Goal: Answer question/provide support: Share knowledge or assist other users

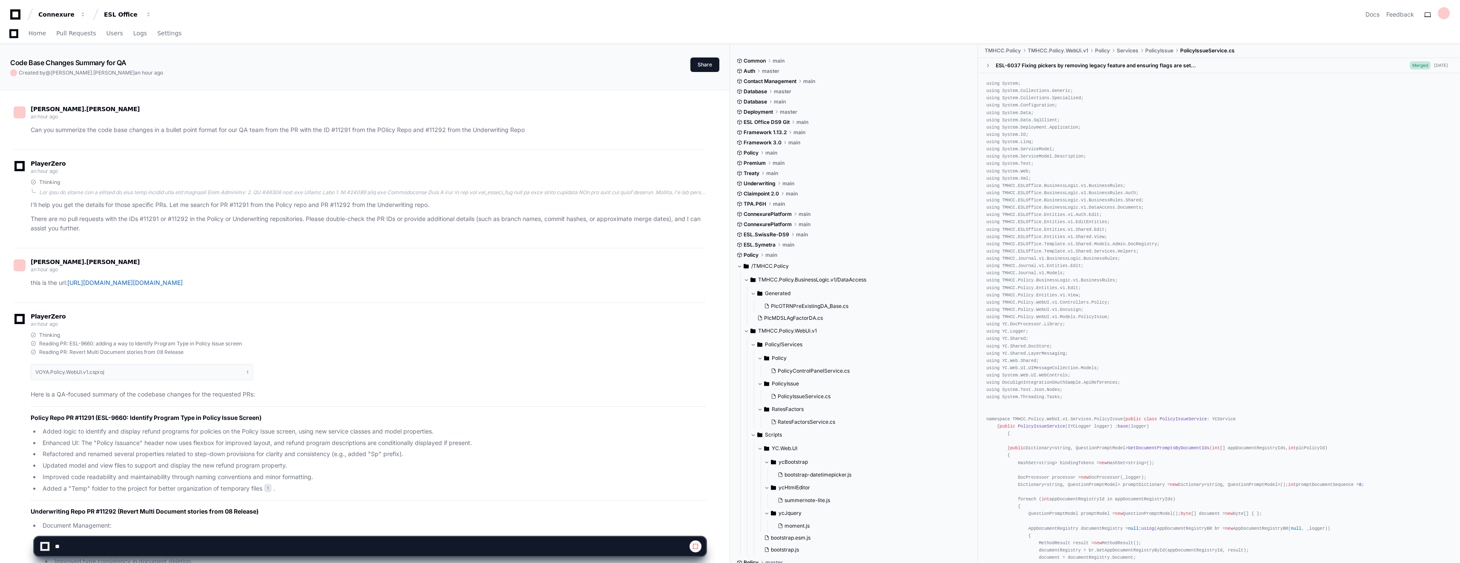
scroll to position [987, 0]
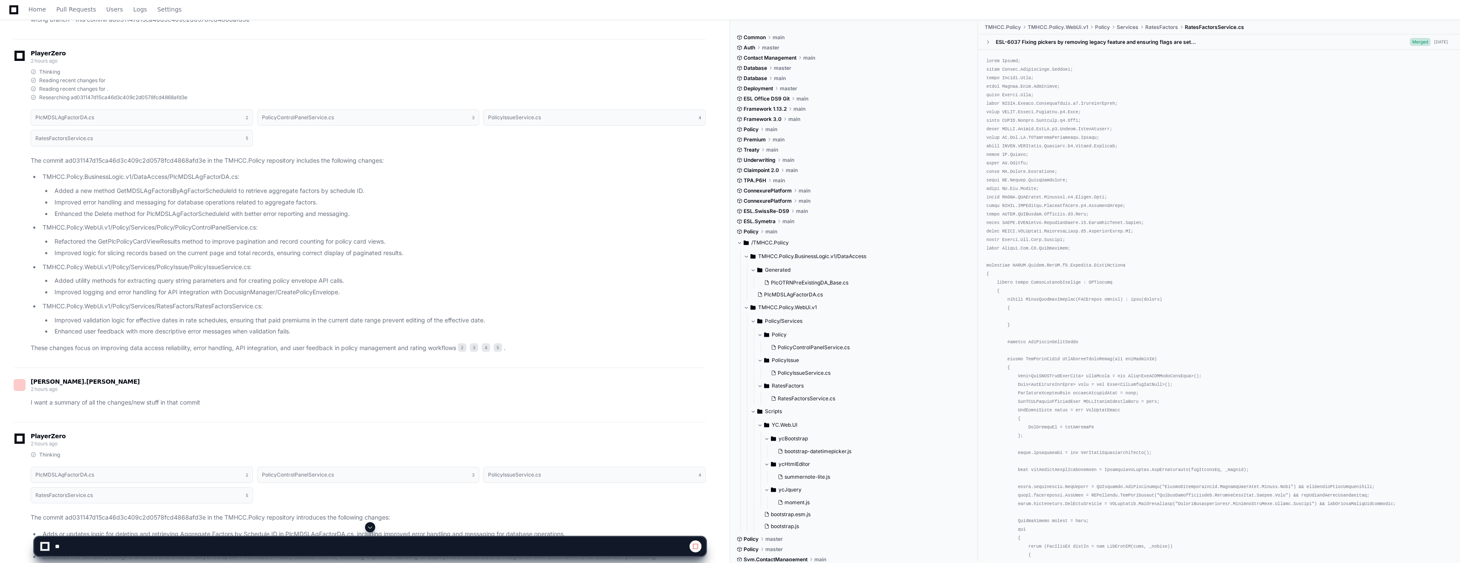
scroll to position [895, 0]
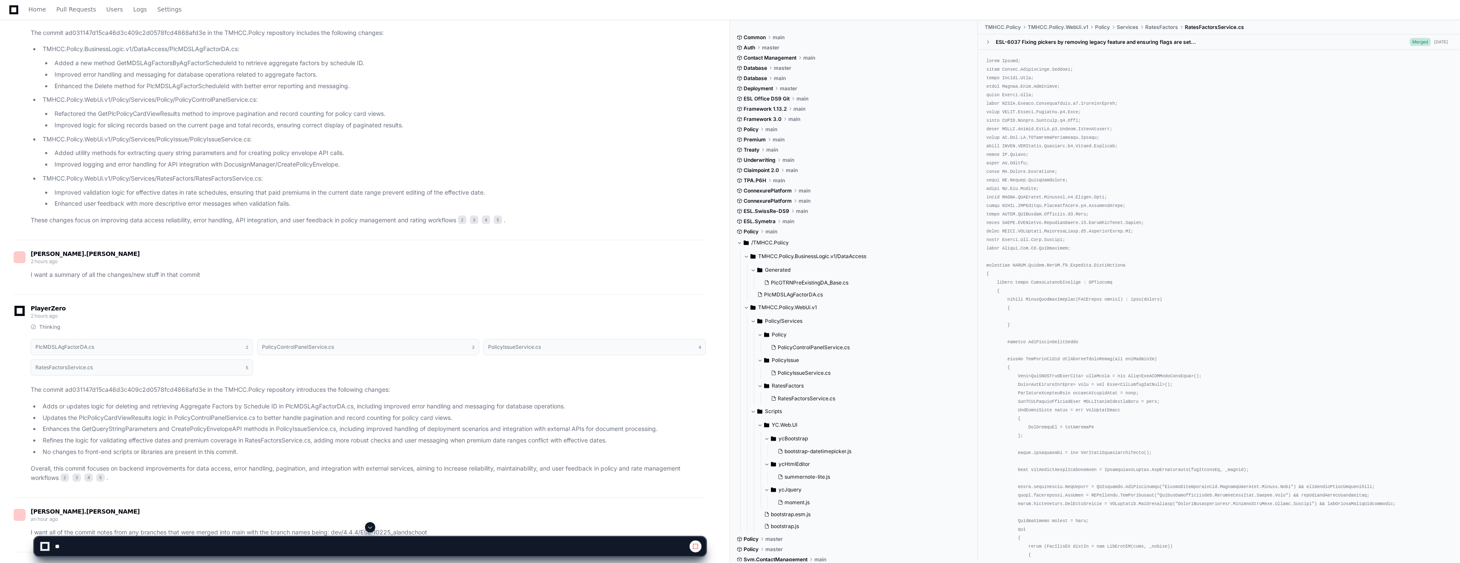
click at [367, 529] on button at bounding box center [370, 527] width 10 height 10
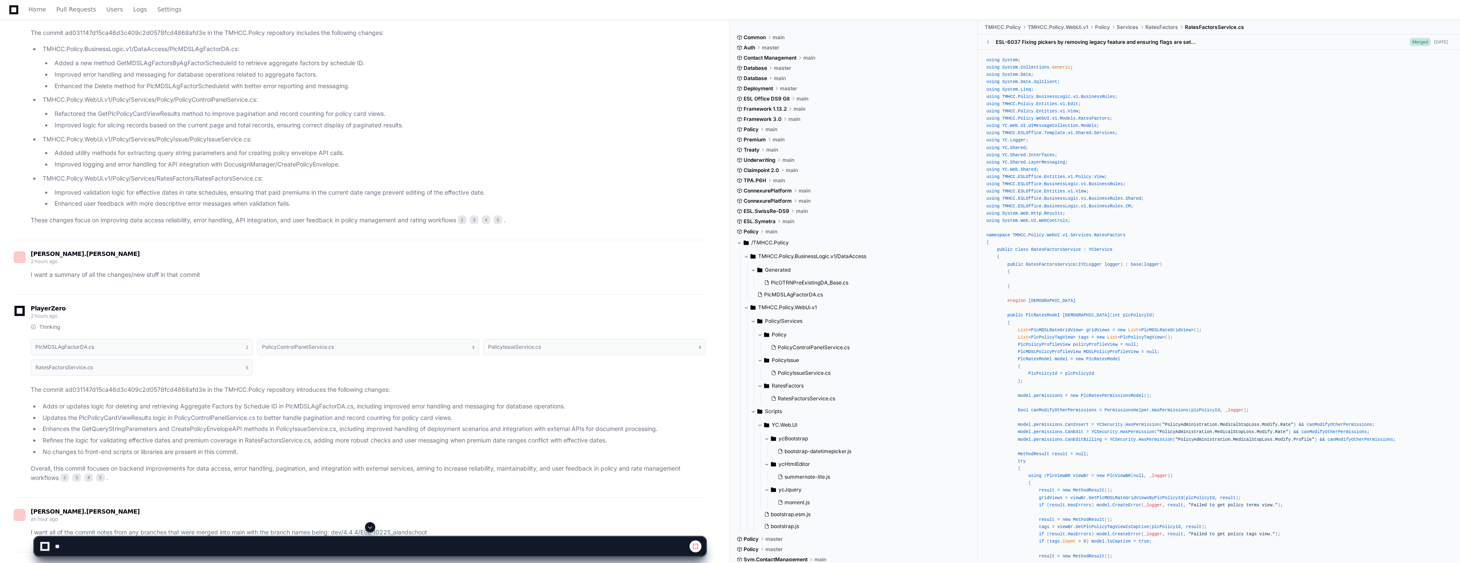
scroll to position [987, 0]
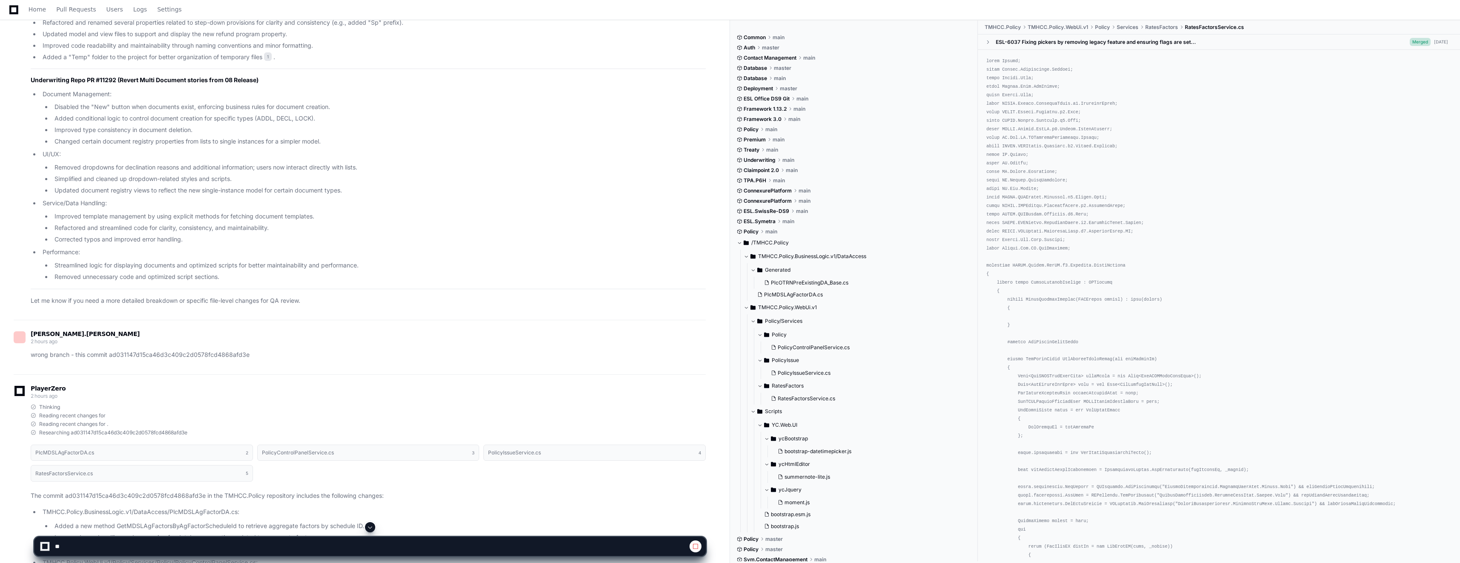
scroll to position [389, 0]
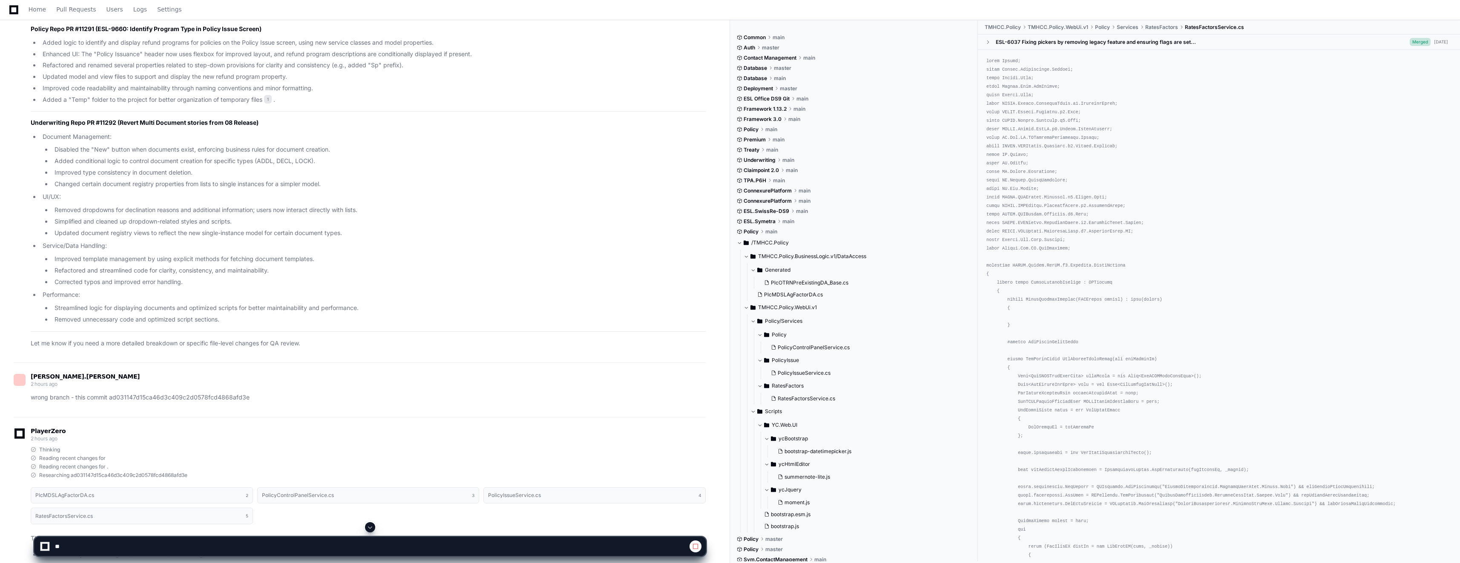
click at [366, 527] on button at bounding box center [370, 527] width 10 height 10
click at [372, 528] on span at bounding box center [370, 527] width 7 height 7
click at [370, 528] on span at bounding box center [370, 527] width 7 height 7
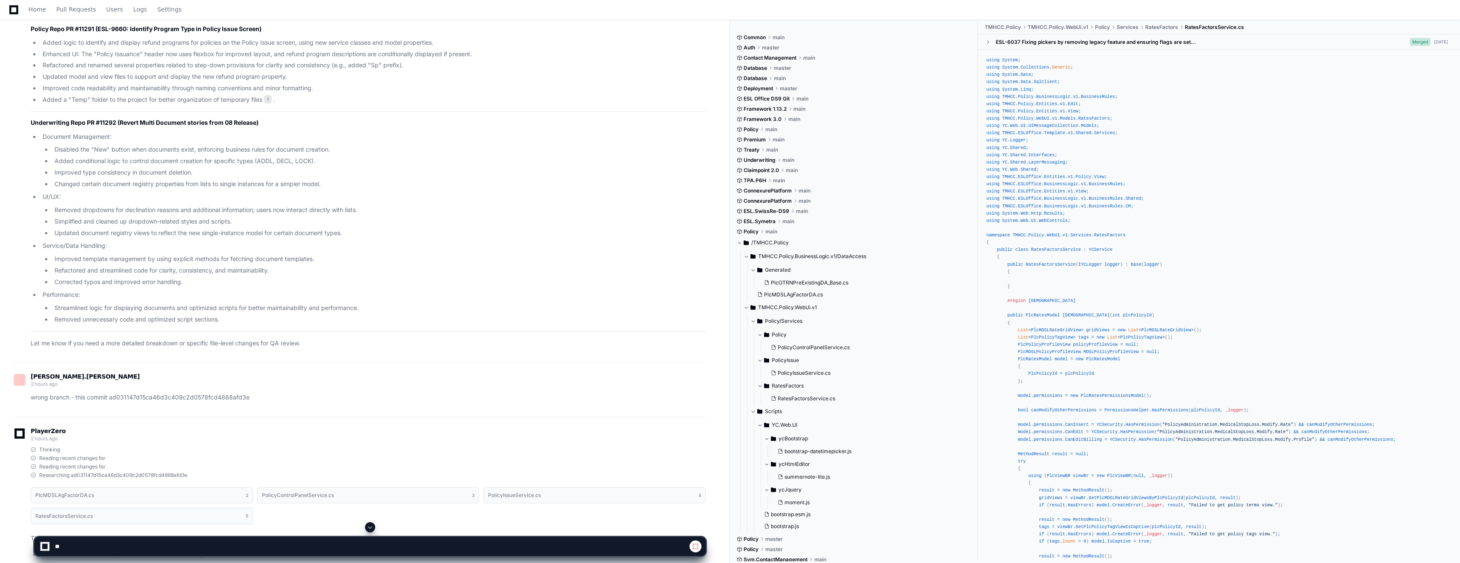
scroll to position [346, 0]
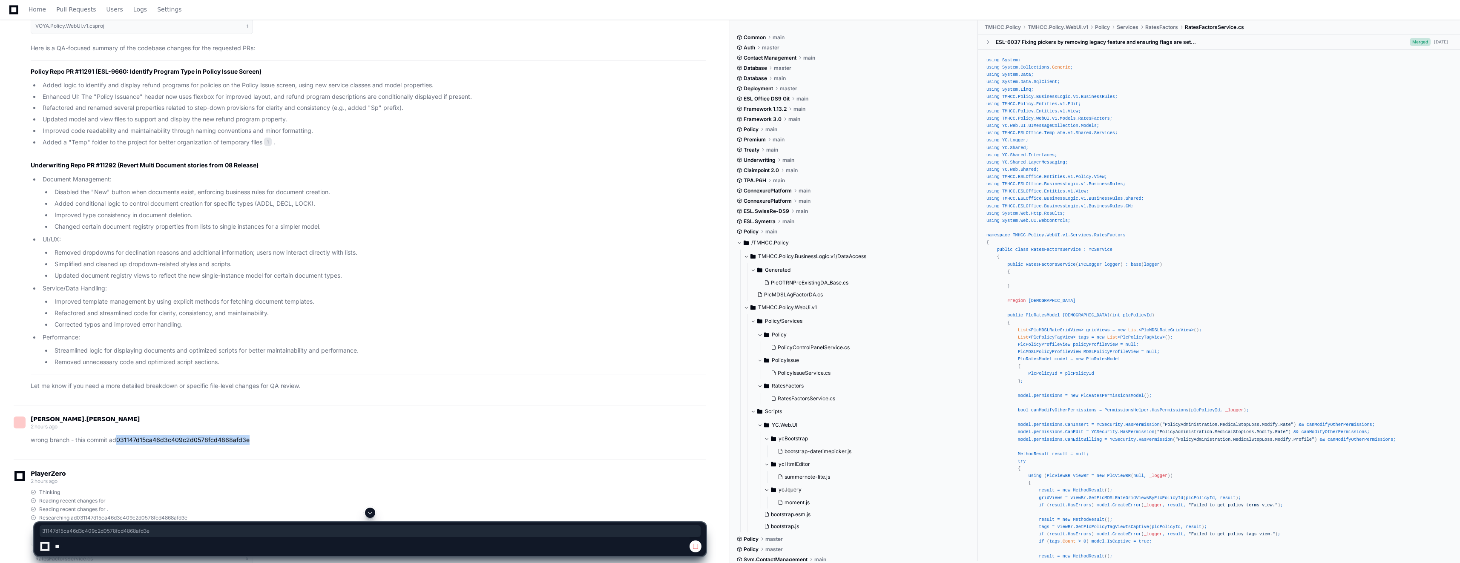
drag, startPoint x: 259, startPoint y: 439, endPoint x: 118, endPoint y: 441, distance: 140.6
click at [118, 441] on p "wrong branch - this commit ad031147d15ca46d3c409c2d0578fcd4868afd3e" at bounding box center [368, 440] width 675 height 10
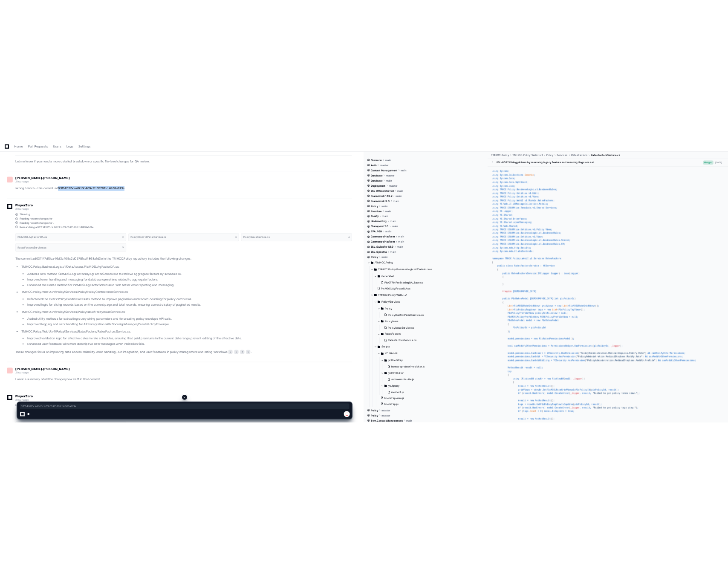
scroll to position [987, 0]
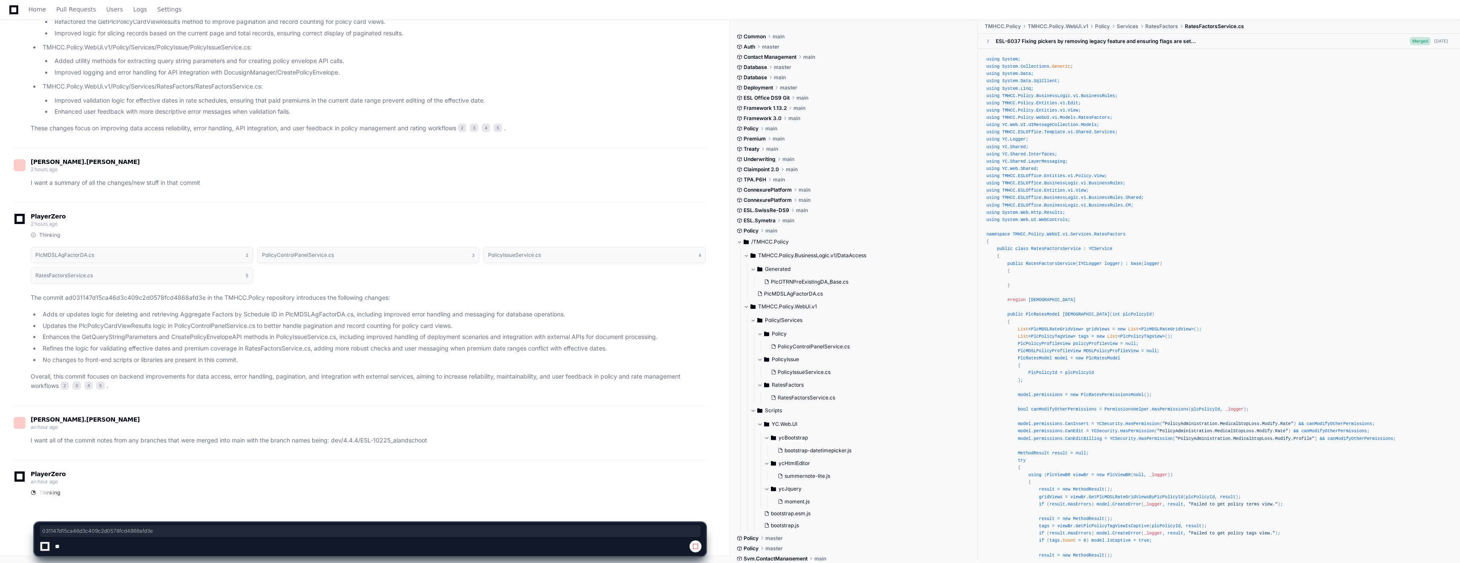
click at [696, 548] on span at bounding box center [695, 546] width 7 height 7
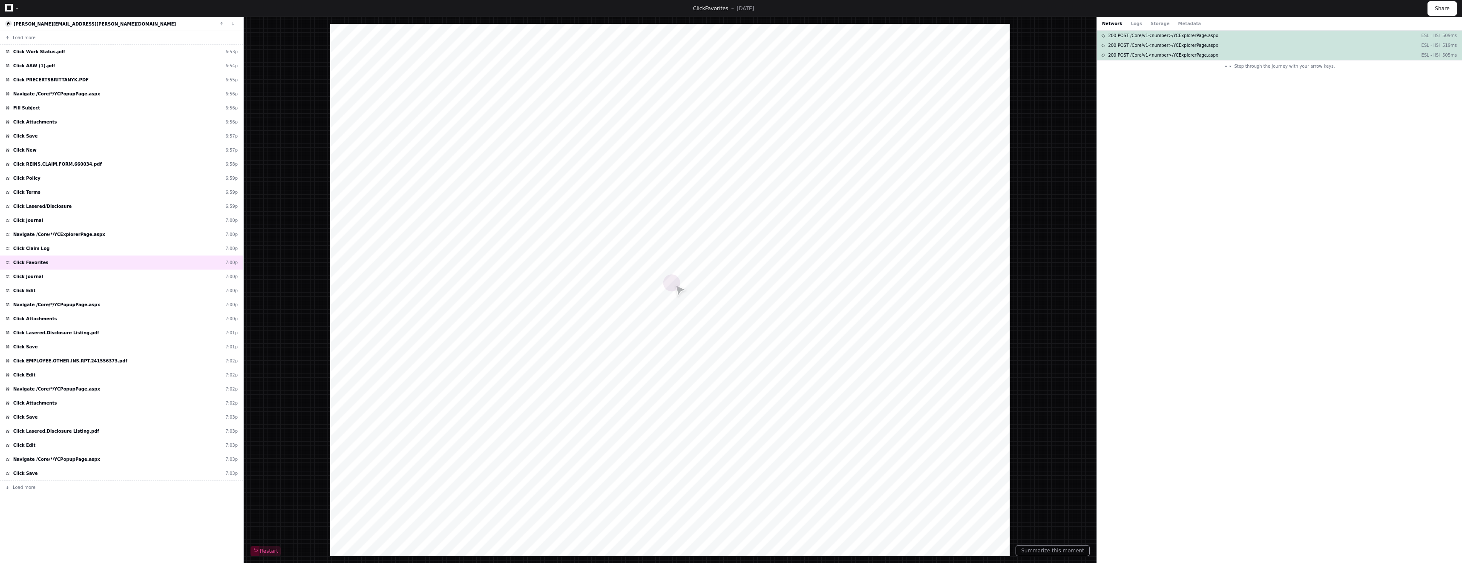
click at [9, 7] on icon at bounding box center [9, 8] width 8 height 8
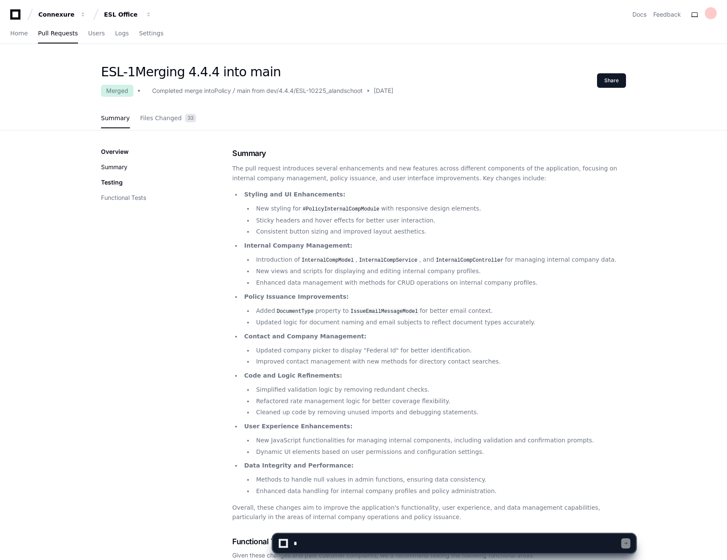
click at [127, 165] on button "Summary" at bounding box center [114, 167] width 26 height 9
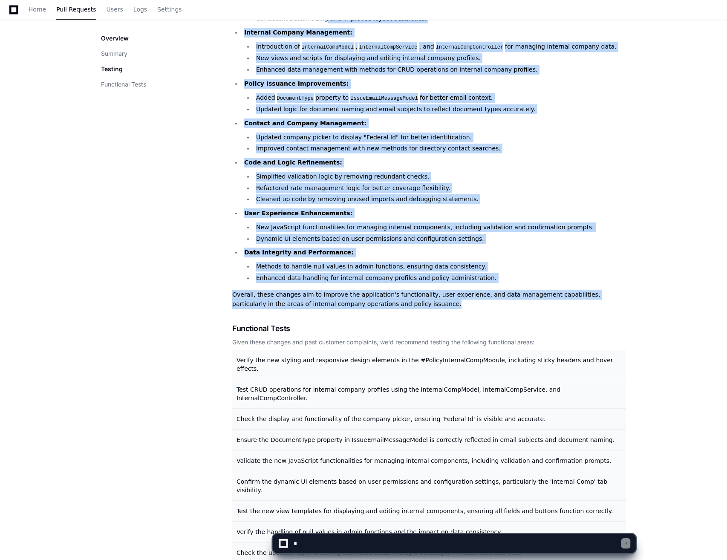
scroll to position [43, 0]
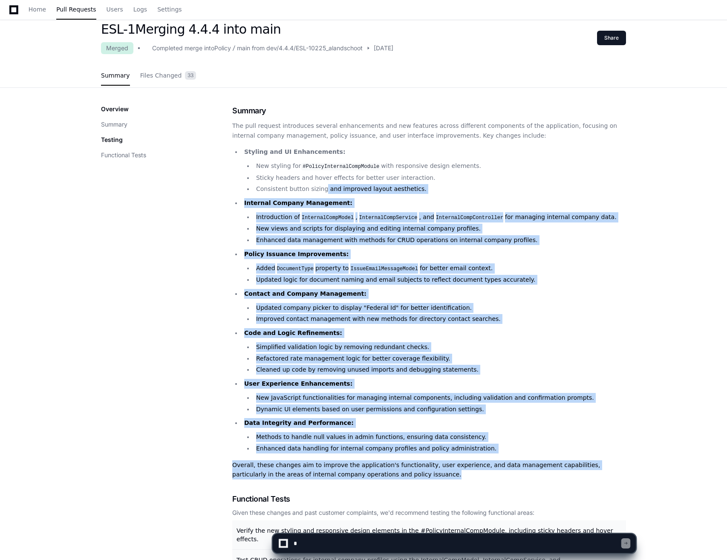
drag, startPoint x: 383, startPoint y: 304, endPoint x: 226, endPoint y: 121, distance: 240.7
click at [226, 121] on div "Overview Summary Testing Functional Tests Summary The pull request introduces s…" at bounding box center [363, 454] width 525 height 699
click at [318, 218] on code "InternalCompModel" at bounding box center [327, 218] width 55 height 8
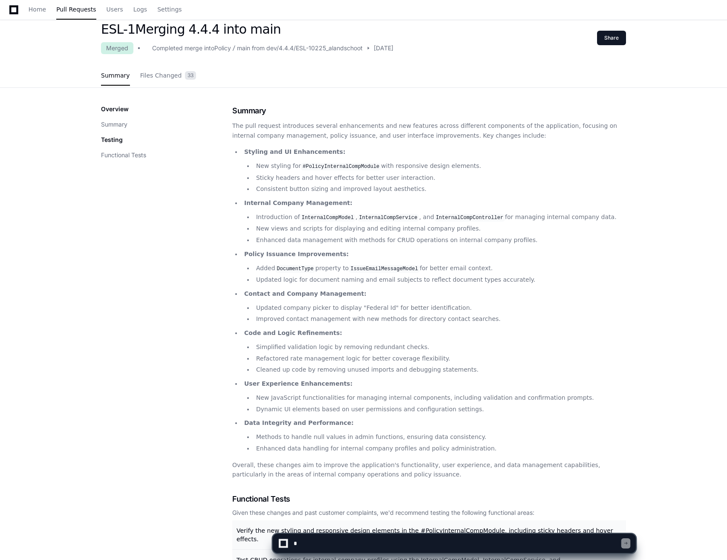
drag, startPoint x: 368, startPoint y: 474, endPoint x: 226, endPoint y: 121, distance: 380.1
click at [226, 121] on div "Overview Summary Testing Functional Tests Summary The pull request introduces s…" at bounding box center [363, 454] width 525 height 699
copy div "Summary The pull request introduces several enhancements and new features acros…"
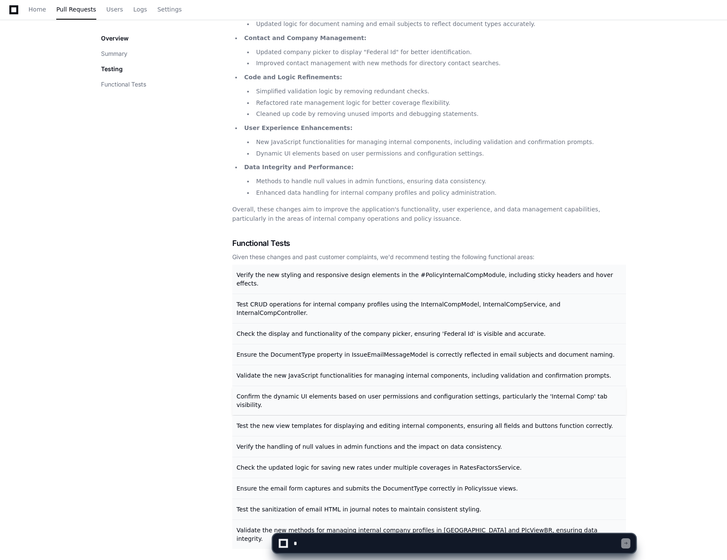
scroll to position [319, 0]
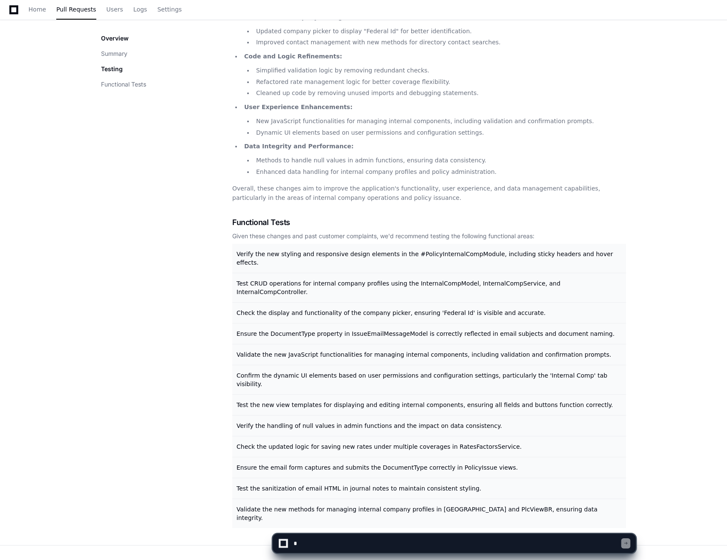
click at [427, 552] on textarea at bounding box center [456, 543] width 329 height 19
type textarea "**********"
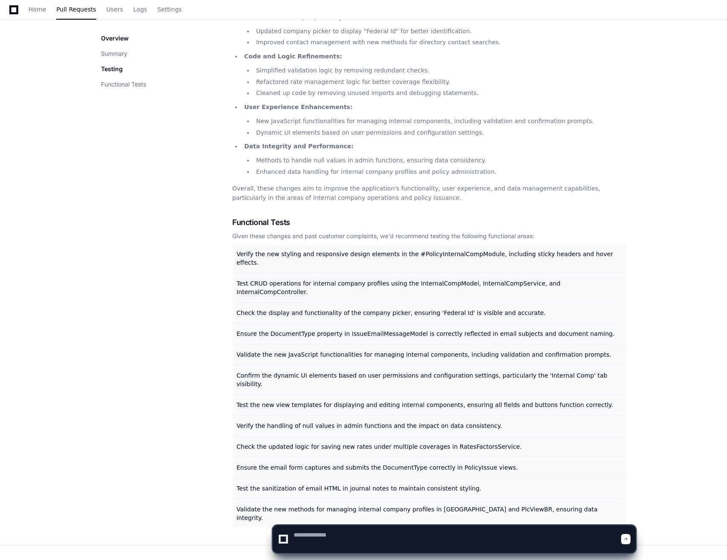
scroll to position [0, 0]
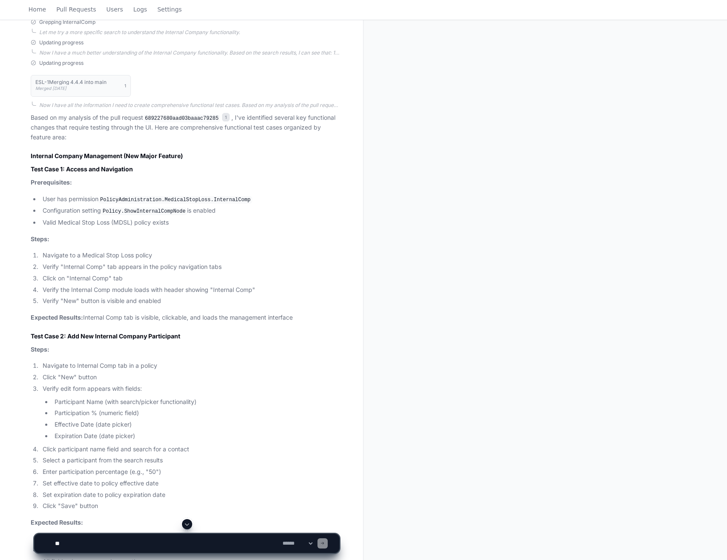
scroll to position [426, 0]
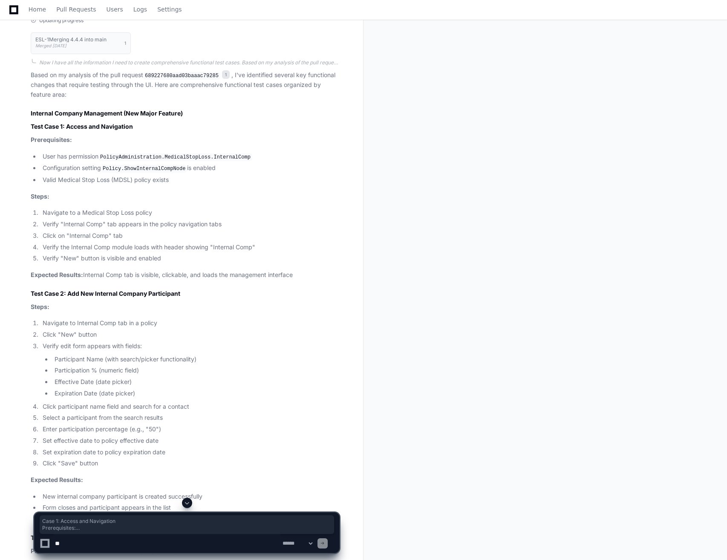
drag, startPoint x: 313, startPoint y: 275, endPoint x: 39, endPoint y: 120, distance: 314.7
drag, startPoint x: 39, startPoint y: 120, endPoint x: 74, endPoint y: 135, distance: 38.4
click at [74, 135] on p "Prerequisites:" at bounding box center [185, 140] width 308 height 10
drag, startPoint x: 298, startPoint y: 273, endPoint x: 28, endPoint y: 113, distance: 314.2
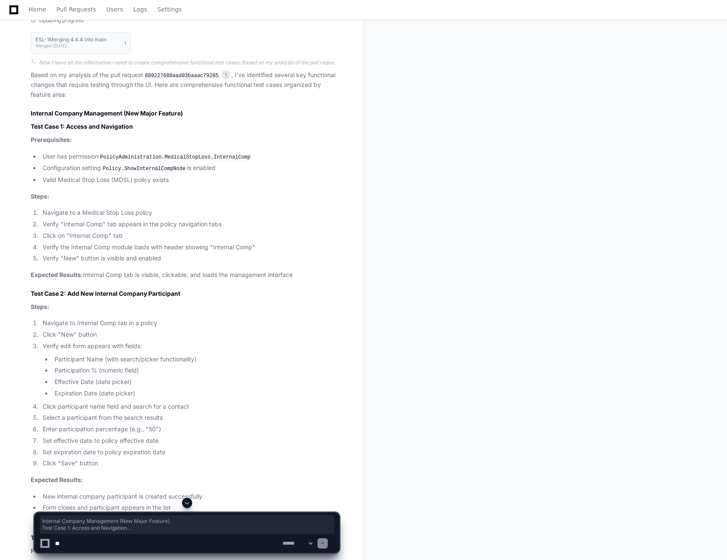
copy article "Internal Company Management (New Major Feature) Test Case 1: Access and Navigat…"
click at [31, 293] on h3 "Test Case 2: Add New Internal Company Participant" at bounding box center [185, 293] width 308 height 9
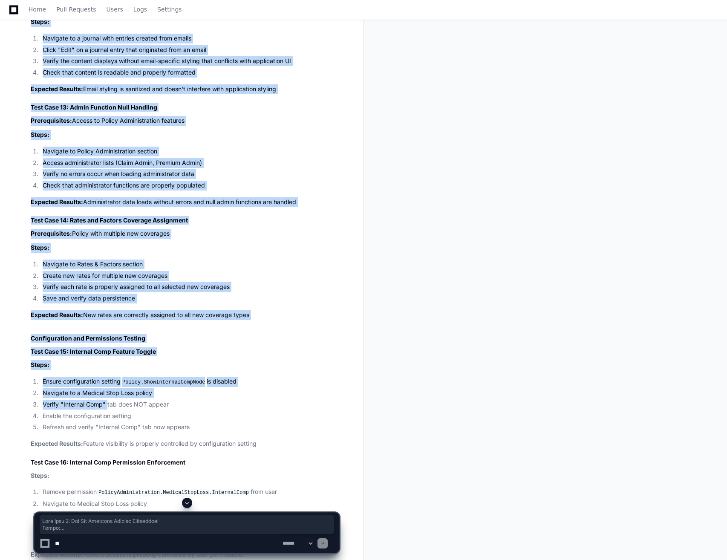
scroll to position [2514, 0]
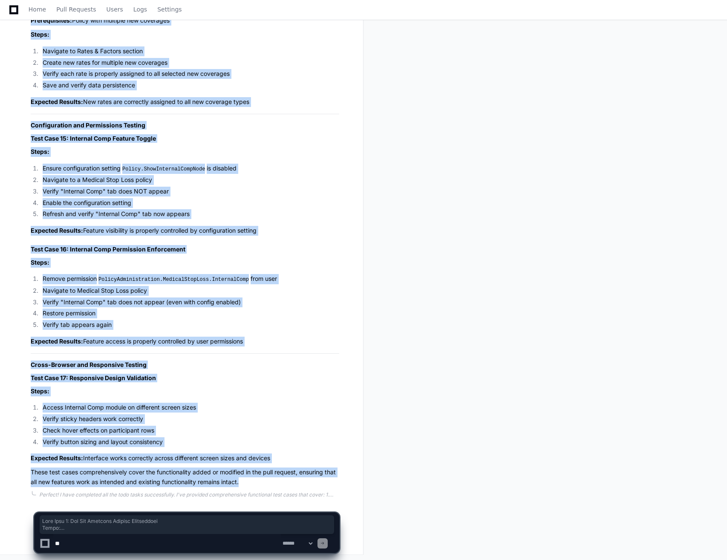
drag, startPoint x: 32, startPoint y: 293, endPoint x: 245, endPoint y: 479, distance: 282.6
copy article "Test Case 2: Add New Internal Company Participant Steps: Navigate to Internal C…"
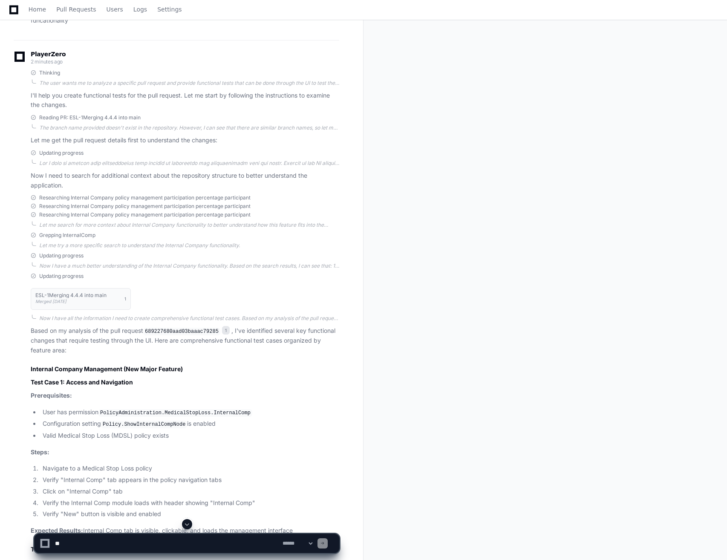
scroll to position [86, 0]
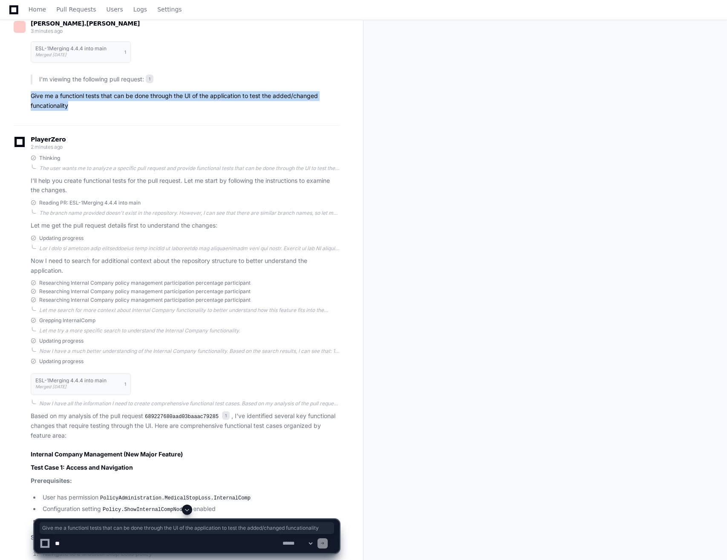
drag, startPoint x: 73, startPoint y: 109, endPoint x: 32, endPoint y: 95, distance: 43.6
click at [32, 95] on p "Give me a functionl tests that can be done through the UI of the application to…" at bounding box center [185, 101] width 308 height 20
copy p "Give me a functionl tests that can be done through the UI of the application to…"
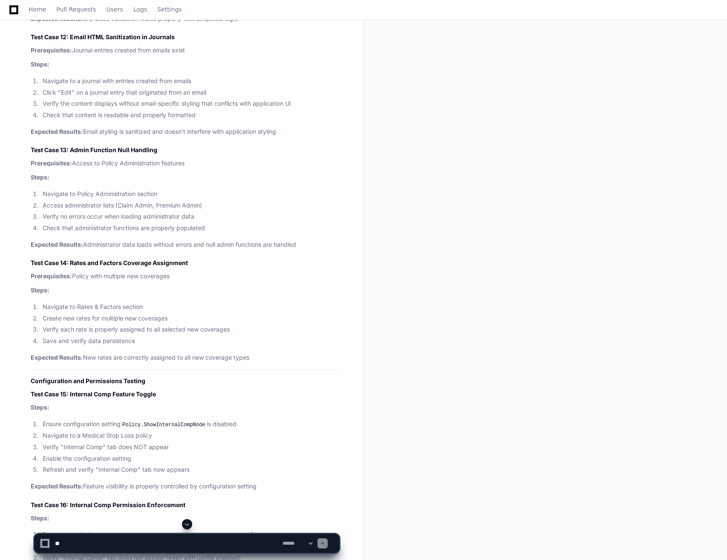
scroll to position [2514, 0]
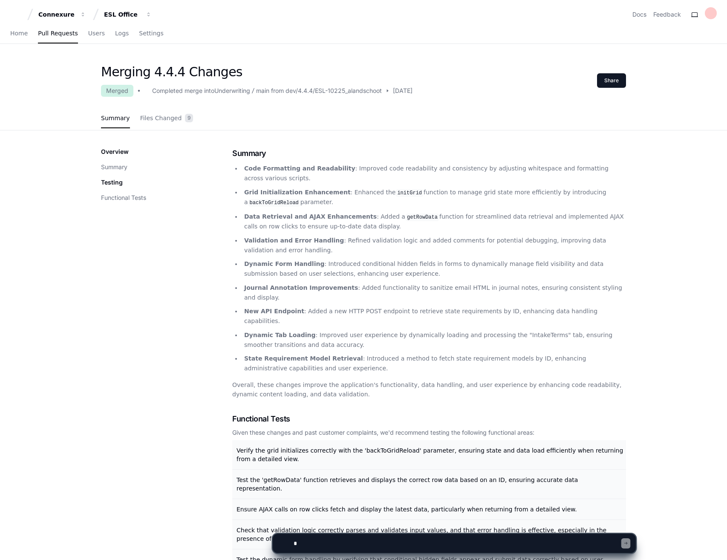
scroll to position [139, 0]
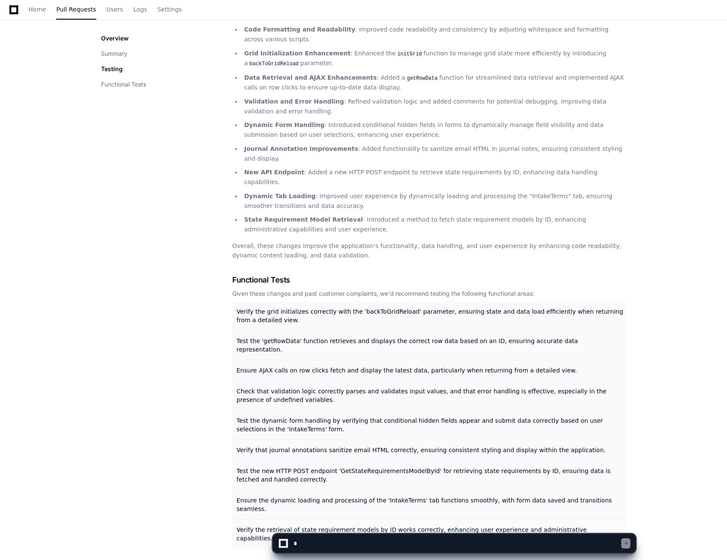
click at [330, 542] on textarea at bounding box center [456, 543] width 329 height 19
paste textarea "**********"
type textarea "**********"
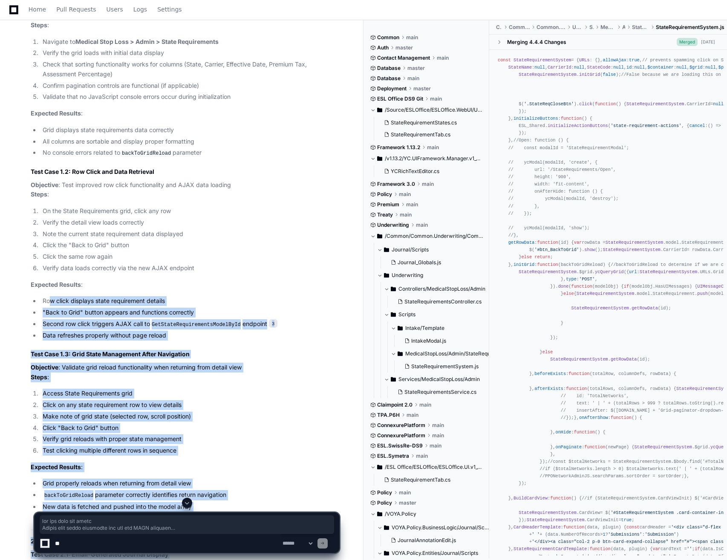
scroll to position [600, 0]
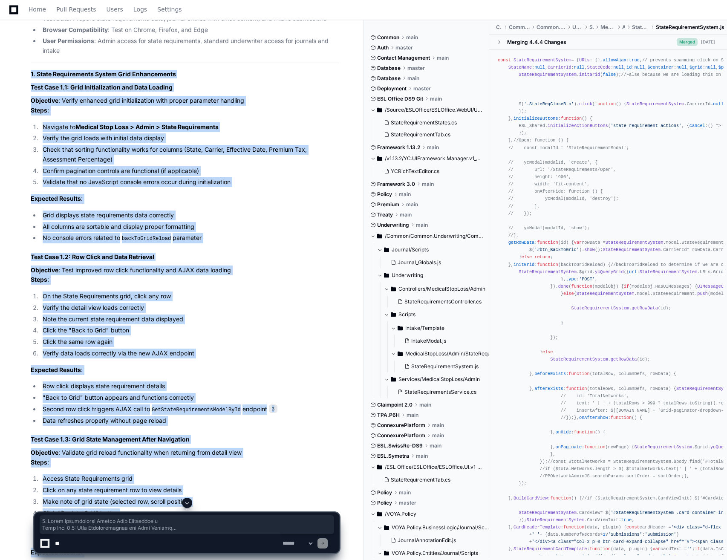
drag, startPoint x: 200, startPoint y: 421, endPoint x: -1, endPoint y: 72, distance: 402.7
copy article "1. State Requirements System Grid Enhancements Test Case 1.1: Grid Initializati…"
